Goal: Task Accomplishment & Management: Complete application form

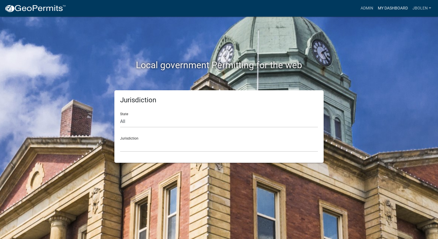
click at [392, 11] on link "My Dashboard" at bounding box center [392, 8] width 35 height 11
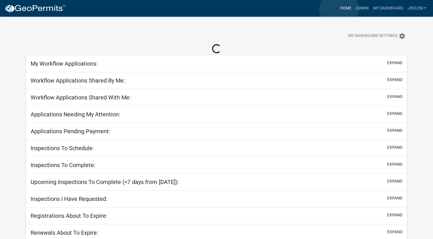
click at [340, 9] on link "Home" at bounding box center [346, 8] width 16 height 11
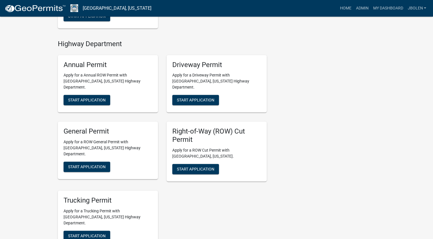
scroll to position [287, 0]
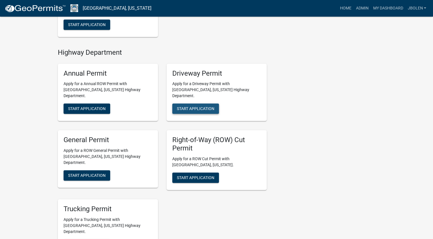
click at [187, 106] on span "Start Application" at bounding box center [196, 108] width 38 height 5
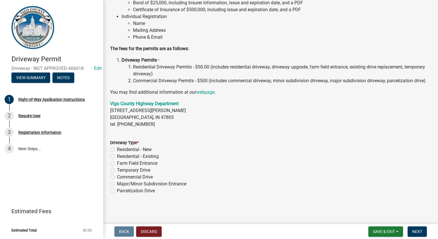
scroll to position [75, 0]
click at [115, 156] on div "Residential - Existing" at bounding box center [270, 156] width 321 height 7
click at [117, 156] on label "Residential - Existing" at bounding box center [138, 156] width 42 height 7
click at [117, 156] on input "Residential - Existing" at bounding box center [119, 155] width 4 height 4
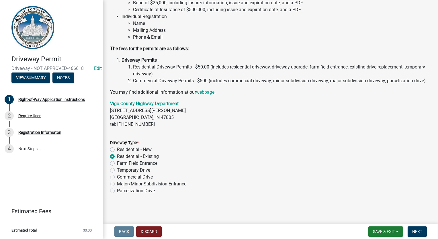
radio input "true"
click at [418, 231] on span "Next" at bounding box center [417, 231] width 10 height 5
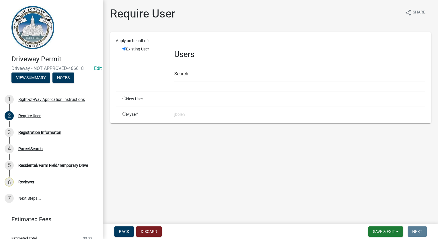
click at [123, 114] on input "radio" at bounding box center [124, 114] width 4 height 4
radio input "true"
radio input "false"
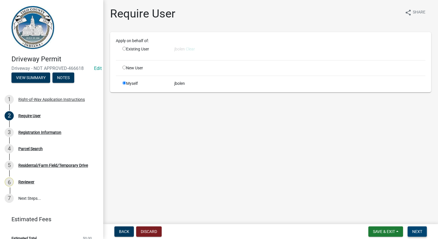
click at [418, 231] on span "Next" at bounding box center [417, 231] width 10 height 5
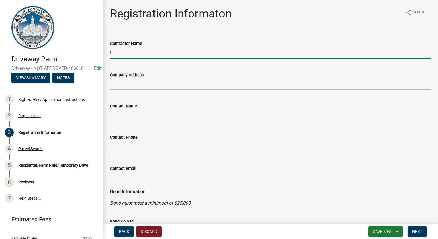
type input "l"
click at [149, 49] on input "[PERSON_NAME]" at bounding box center [270, 53] width 321 height 12
type input "[PERSON_NAME]"
click at [417, 231] on span "Next" at bounding box center [417, 231] width 10 height 5
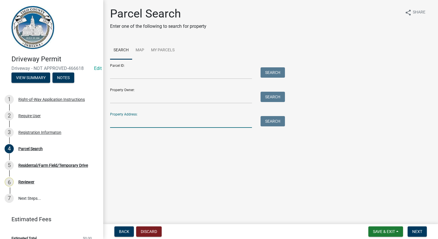
click at [169, 125] on input "Property Address:" at bounding box center [181, 122] width 142 height 12
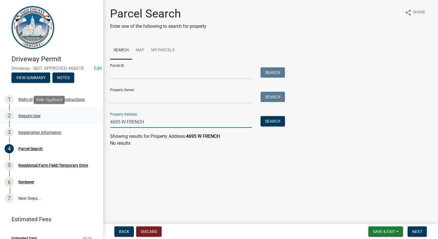
drag, startPoint x: 166, startPoint y: 119, endPoint x: 95, endPoint y: 120, distance: 71.4
click at [95, 120] on div "Driveway Permit Driveway - NOT APPROVED-466618 Edit View Summary Notes 1 Right-…" at bounding box center [219, 119] width 438 height 239
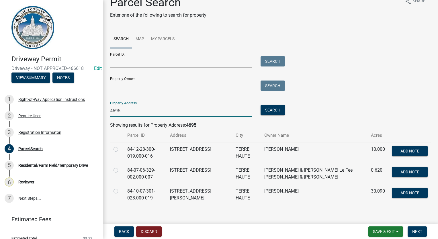
scroll to position [16, 0]
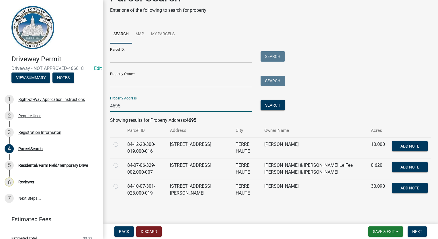
type input "4695"
click at [120, 141] on label at bounding box center [120, 141] width 0 height 0
click at [120, 145] on input "radio" at bounding box center [122, 143] width 4 height 4
radio input "true"
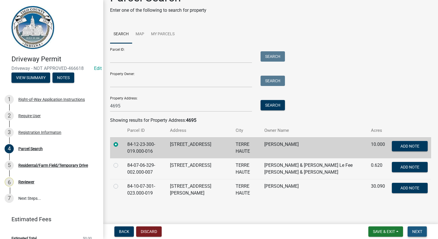
click at [418, 233] on span "Next" at bounding box center [417, 231] width 10 height 5
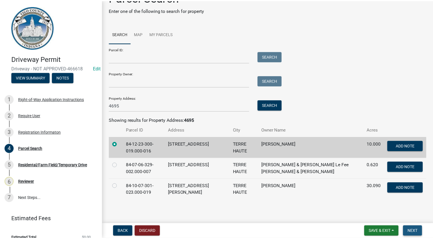
scroll to position [0, 0]
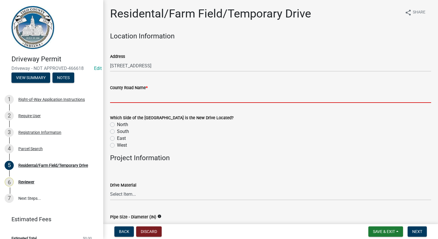
click at [142, 99] on input "County Road Name *" at bounding box center [270, 97] width 321 height 12
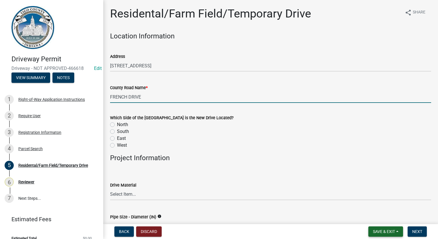
type input "FRENCH DRIVE"
click at [389, 232] on span "Save & Exit" at bounding box center [384, 231] width 22 height 5
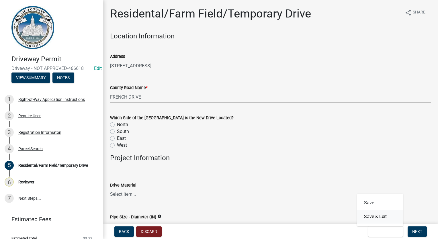
click at [384, 217] on button "Save & Exit" at bounding box center [380, 217] width 46 height 14
